Goal: Information Seeking & Learning: Learn about a topic

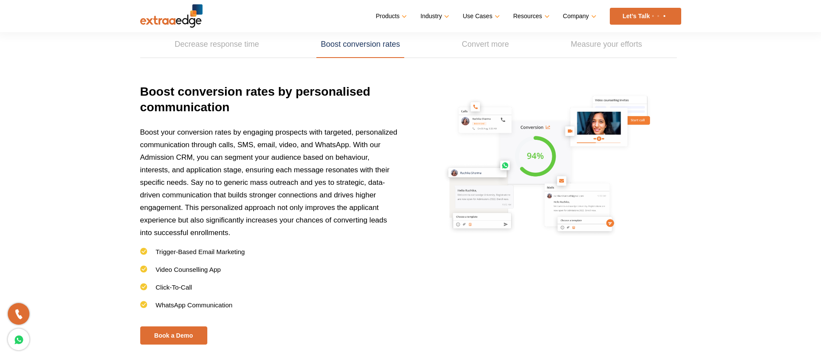
scroll to position [1247, 0]
click at [190, 52] on link "Decrease response time" at bounding box center [217, 45] width 93 height 27
click at [197, 46] on link "Decrease response time" at bounding box center [217, 45] width 93 height 27
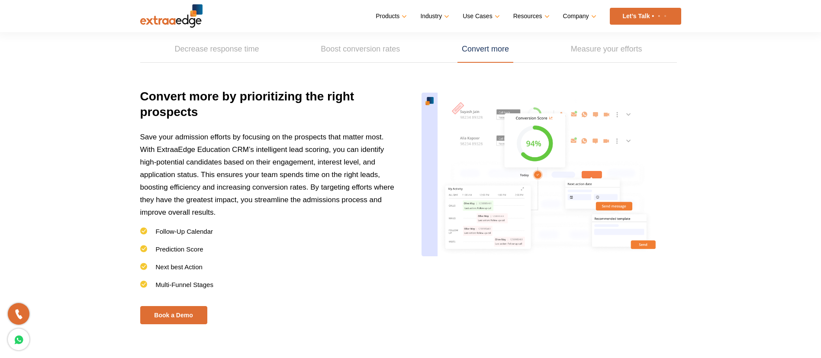
scroll to position [1260, 0]
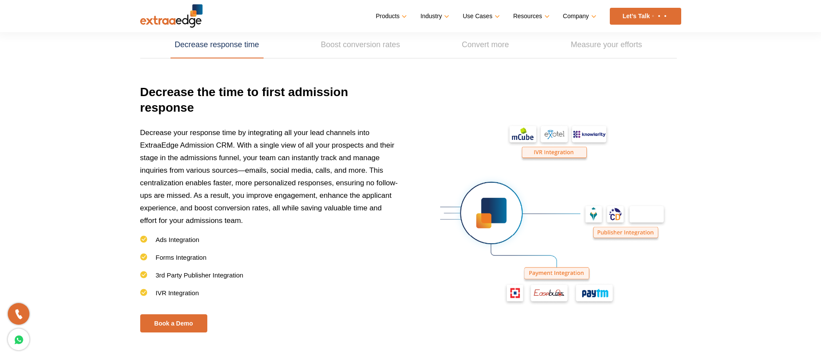
click at [188, 52] on link "Decrease response time" at bounding box center [217, 45] width 93 height 27
click at [338, 40] on link "Boost conversion rates" at bounding box center [360, 45] width 88 height 27
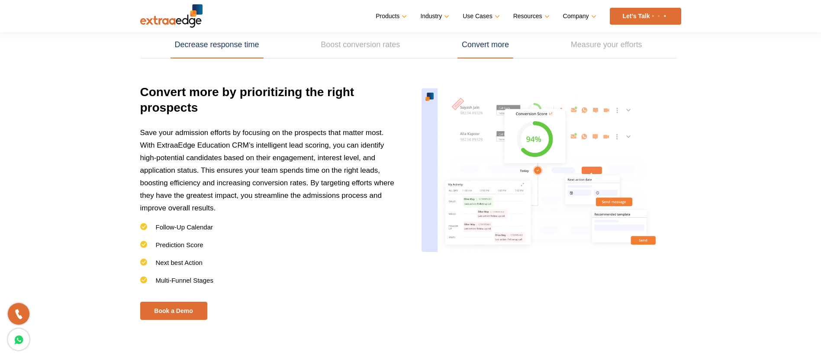
click at [227, 48] on link "Decrease response time" at bounding box center [217, 45] width 93 height 27
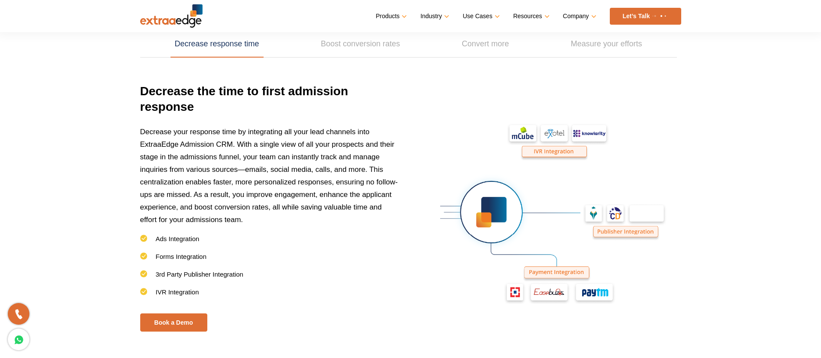
scroll to position [1247, 0]
click at [363, 46] on link "Boost conversion rates" at bounding box center [360, 45] width 88 height 27
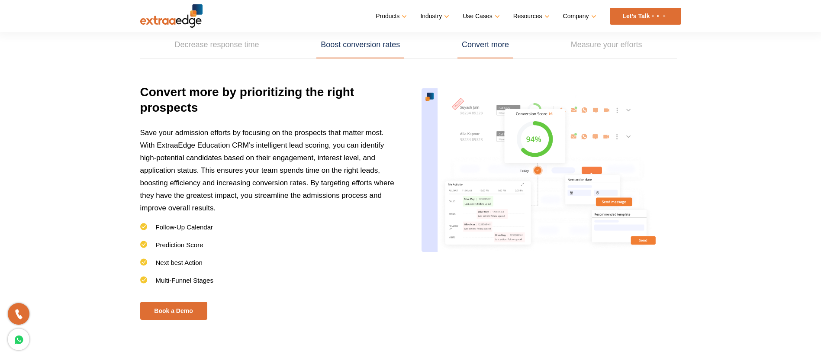
click at [371, 49] on link "Boost conversion rates" at bounding box center [360, 45] width 88 height 27
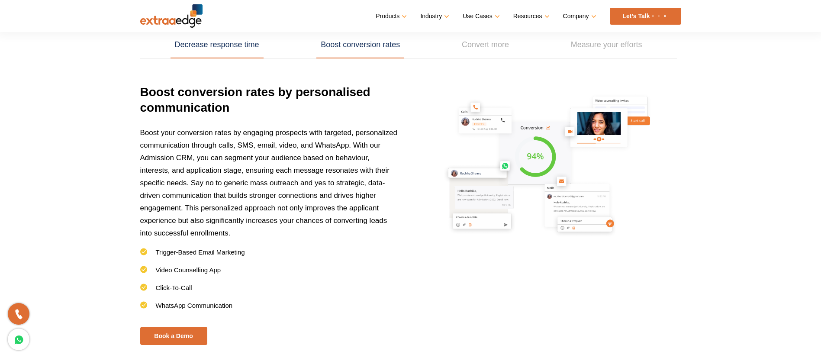
click at [227, 43] on link "Decrease response time" at bounding box center [217, 45] width 93 height 27
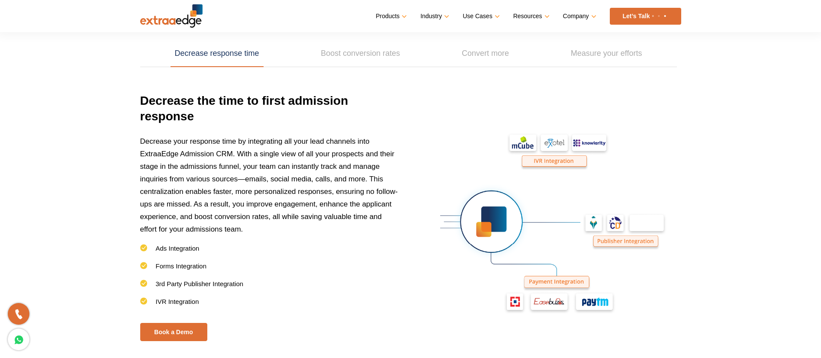
scroll to position [1273, 0]
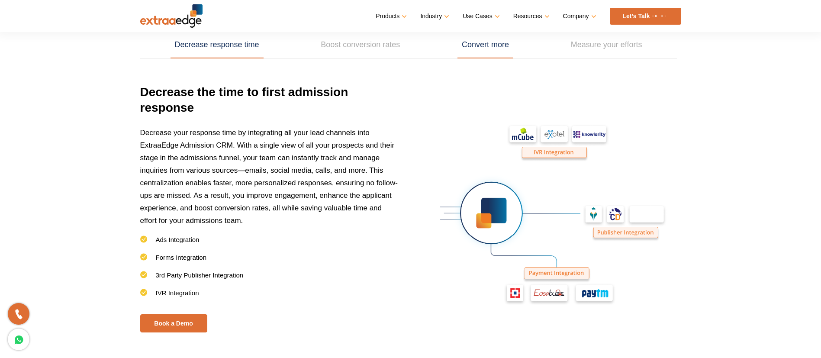
click at [476, 50] on link "Convert more" at bounding box center [486, 45] width 56 height 27
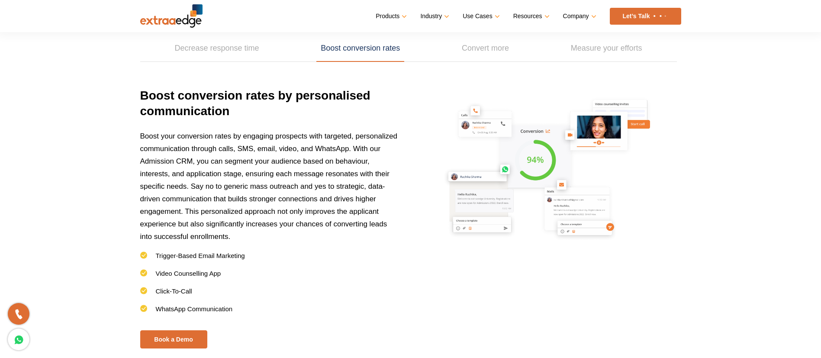
scroll to position [1260, 0]
